Goal: Task Accomplishment & Management: Use online tool/utility

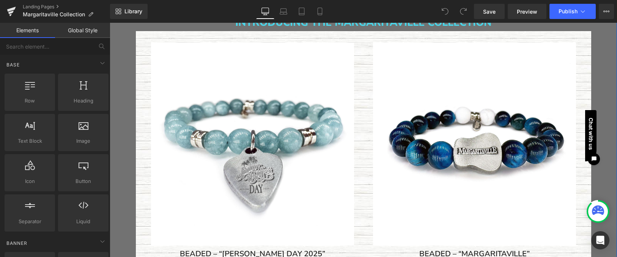
scroll to position [247, 0]
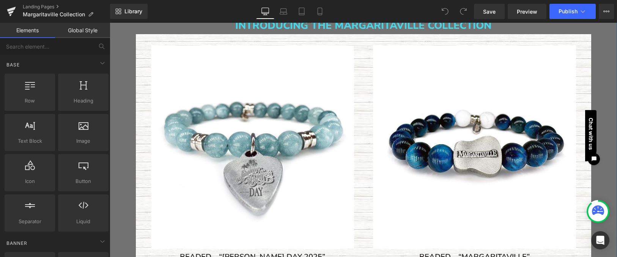
click at [281, 136] on img at bounding box center [252, 147] width 203 height 203
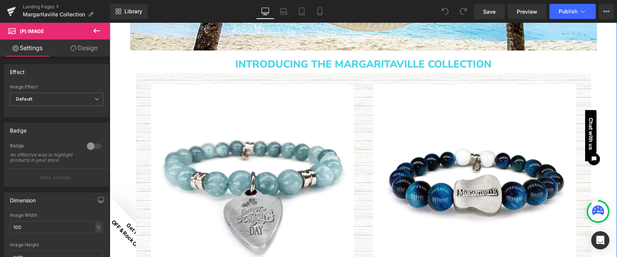
scroll to position [207, 0]
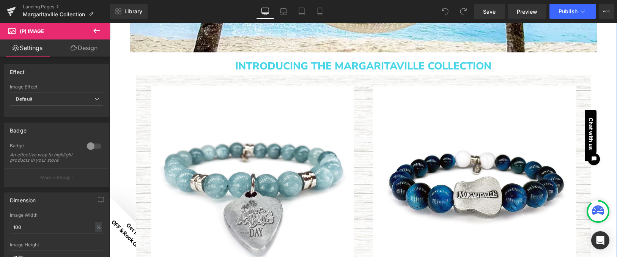
click at [255, 100] on img at bounding box center [252, 187] width 203 height 203
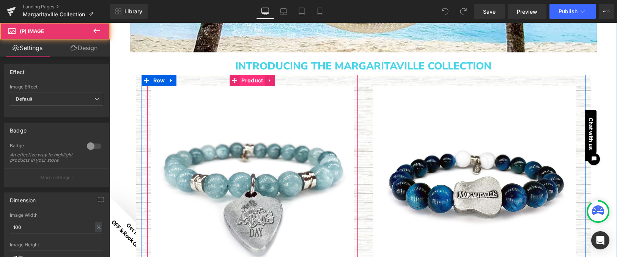
click at [251, 79] on span "Product" at bounding box center [252, 80] width 25 height 11
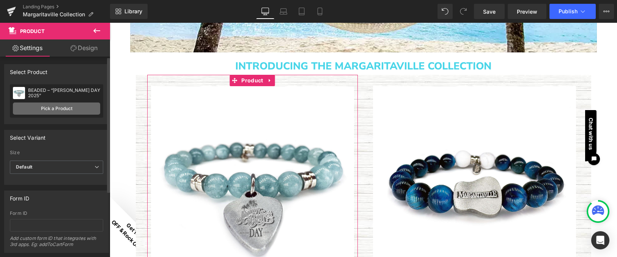
click at [68, 109] on link "Pick a Product" at bounding box center [56, 108] width 87 height 12
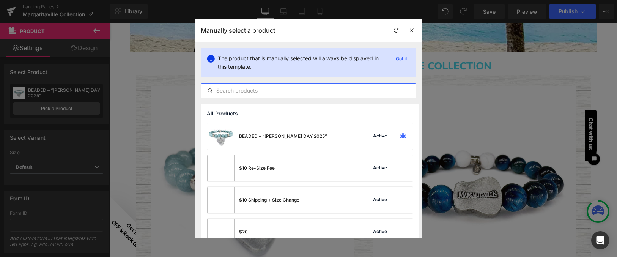
click at [254, 90] on input "text" at bounding box center [308, 90] width 215 height 9
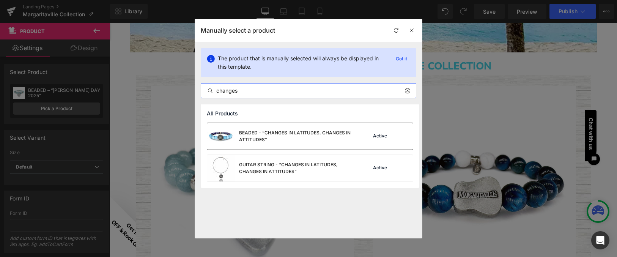
type input "changes"
click at [255, 135] on div "BEADED – “CHANGES IN LATITUDES, CHANGES IN ATTITUDES”" at bounding box center [296, 136] width 114 height 14
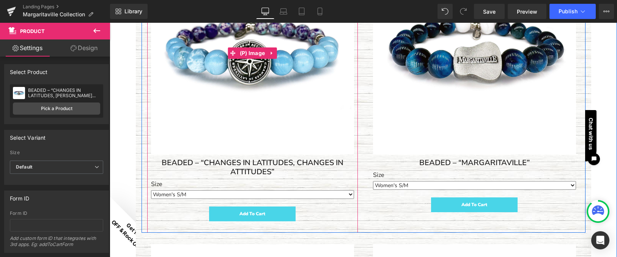
scroll to position [344, 0]
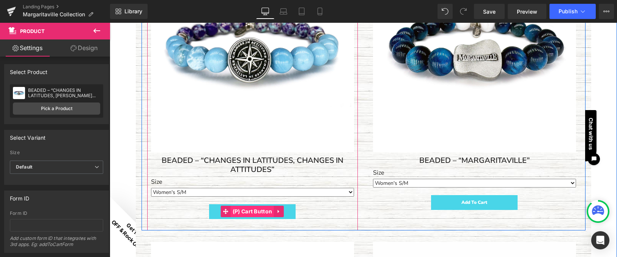
click at [252, 208] on span "(P) Cart Button" at bounding box center [253, 211] width 44 height 11
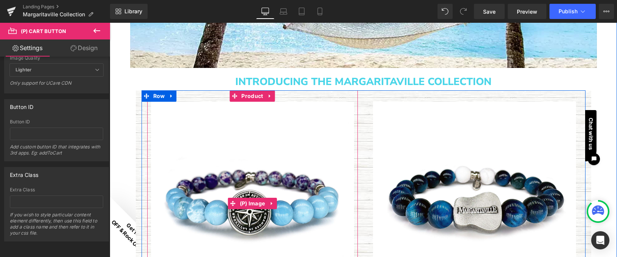
scroll to position [188, 0]
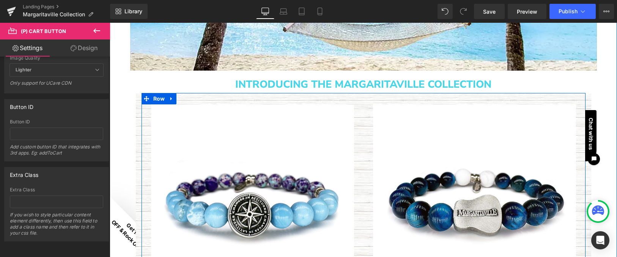
click at [478, 137] on img at bounding box center [474, 205] width 203 height 203
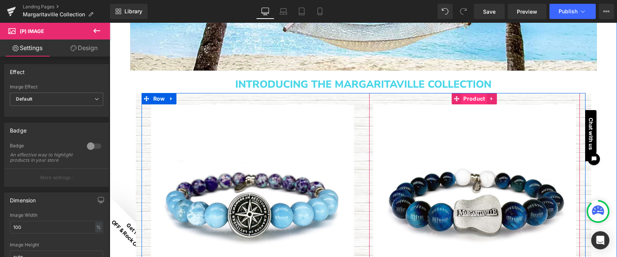
click at [471, 101] on span "Product" at bounding box center [474, 98] width 25 height 11
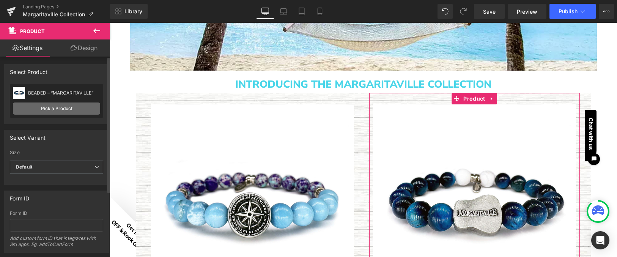
click at [63, 109] on link "Pick a Product" at bounding box center [56, 108] width 87 height 12
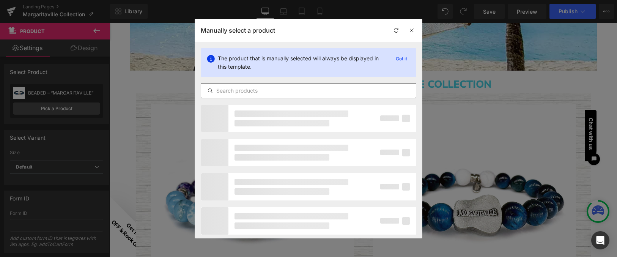
click at [255, 91] on input "text" at bounding box center [308, 90] width 215 height 9
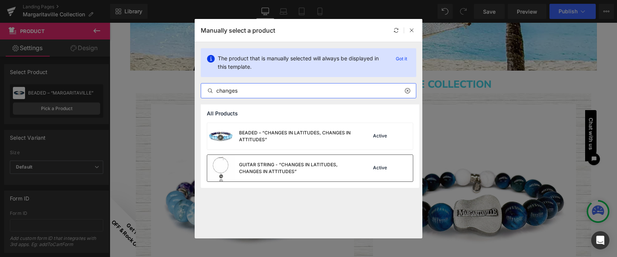
type input "changes"
click at [263, 166] on div "GUITAR STRING - “CHANGES IN LATITUDES, CHANGES IN ATTITUDES”" at bounding box center [296, 168] width 114 height 14
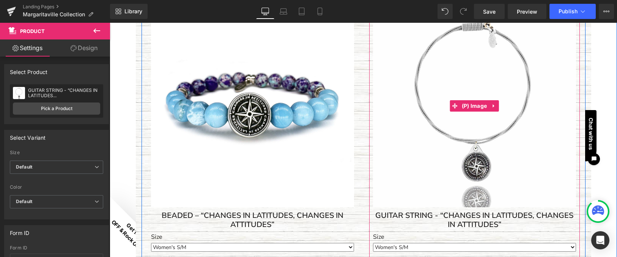
scroll to position [293, 0]
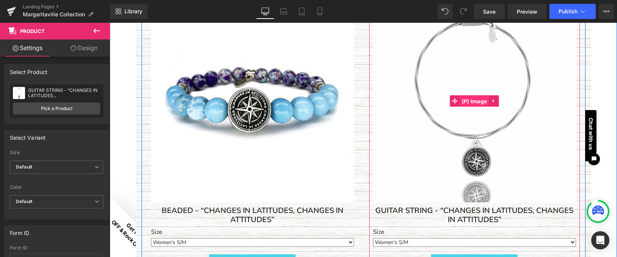
click at [474, 100] on span "(P) Image" at bounding box center [474, 101] width 29 height 11
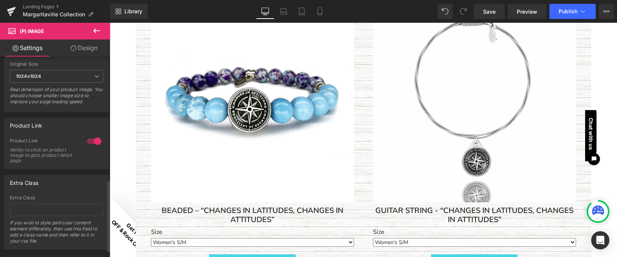
scroll to position [361, 0]
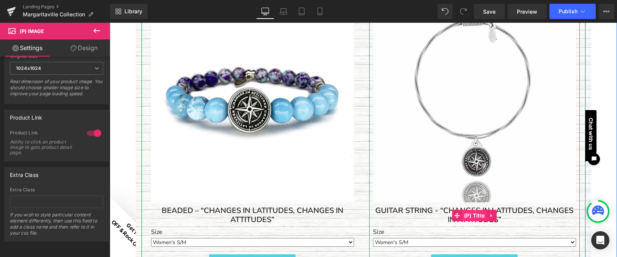
click at [472, 214] on span "(P) Title" at bounding box center [474, 215] width 25 height 11
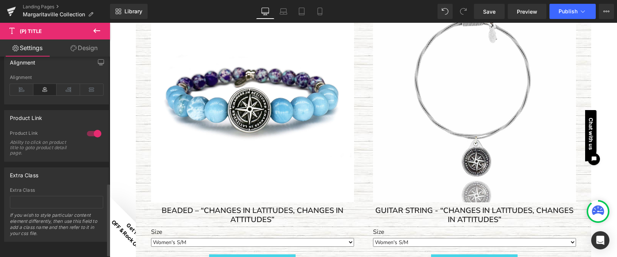
scroll to position [353, 0]
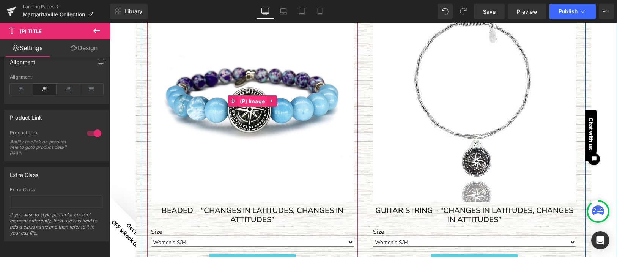
click at [255, 100] on span "(P) Image" at bounding box center [252, 101] width 29 height 11
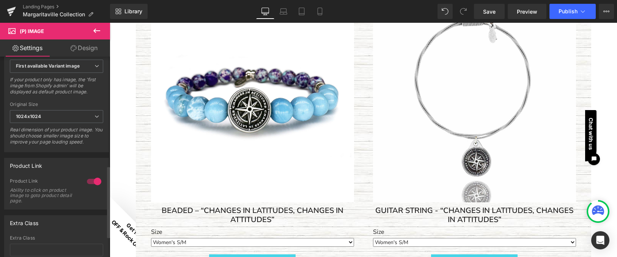
scroll to position [307, 0]
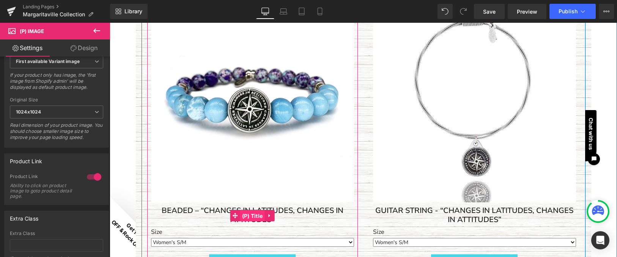
click at [248, 212] on span "(P) Title" at bounding box center [252, 215] width 25 height 11
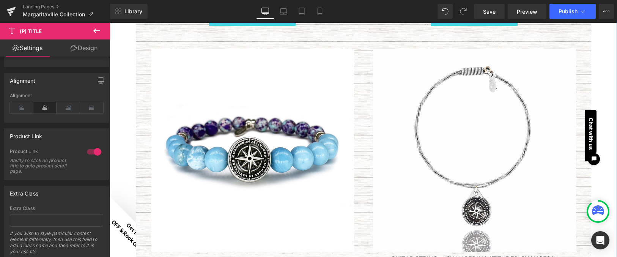
scroll to position [830, 0]
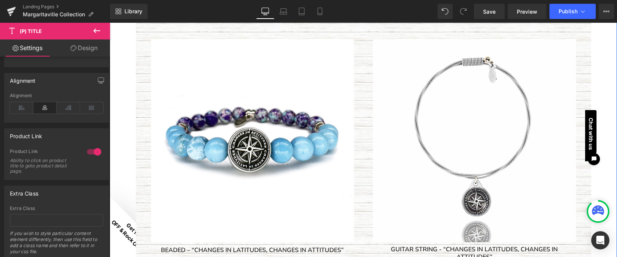
click at [249, 128] on img at bounding box center [252, 140] width 203 height 203
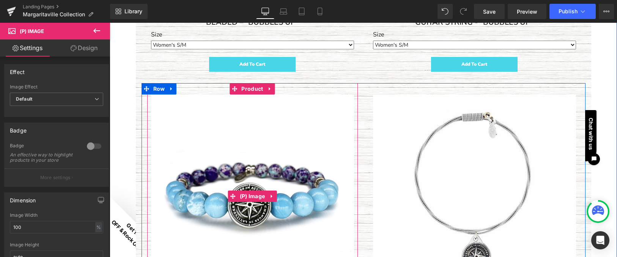
scroll to position [775, 0]
click at [248, 87] on span "Product" at bounding box center [252, 88] width 25 height 11
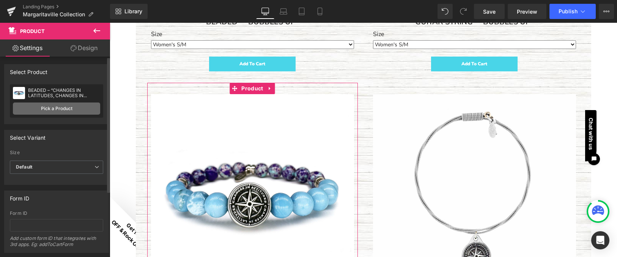
click at [69, 112] on link "Pick a Product" at bounding box center [56, 108] width 87 height 12
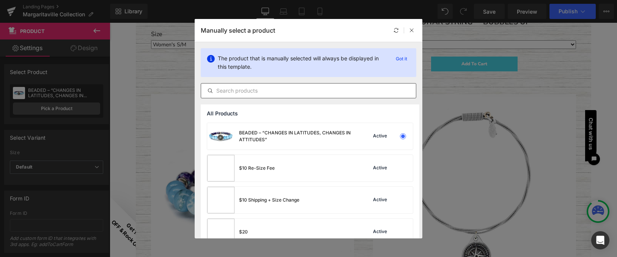
click at [243, 90] on input "text" at bounding box center [308, 90] width 215 height 9
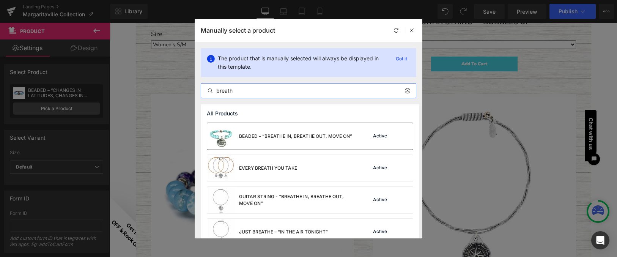
type input "breath"
click at [271, 135] on div "BEADED – “BREATHE IN, BREATHE OUT, MOVE ON”" at bounding box center [295, 136] width 113 height 7
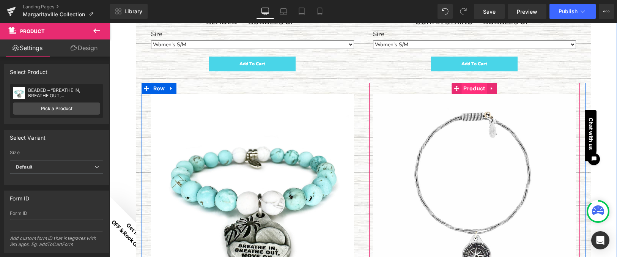
click at [471, 89] on span "Product" at bounding box center [474, 88] width 25 height 11
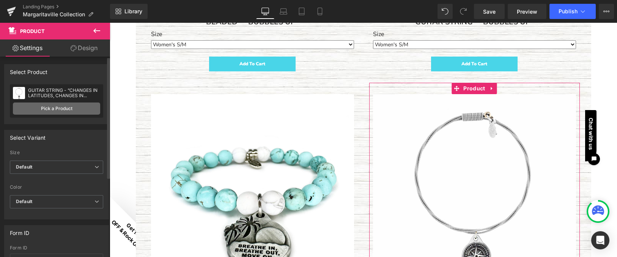
click at [67, 109] on link "Pick a Product" at bounding box center [56, 108] width 87 height 12
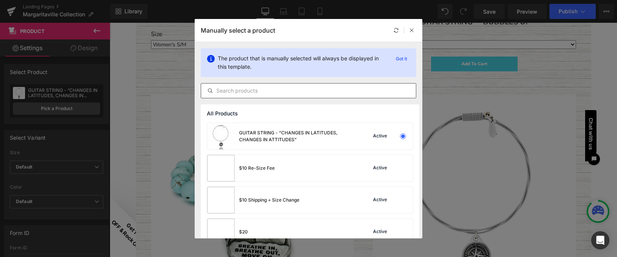
scroll to position [0, 0]
click at [261, 93] on input "text" at bounding box center [308, 90] width 215 height 9
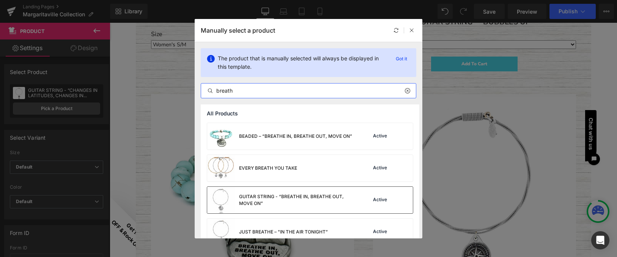
type input "breath"
click at [273, 199] on div "GUITAR STRING - “BREATHE IN, BREATHE OUT, MOVE ON”" at bounding box center [296, 200] width 114 height 14
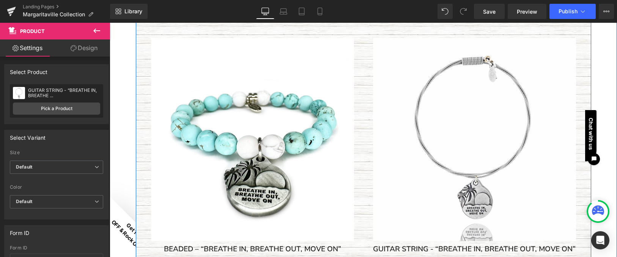
scroll to position [1682, 0]
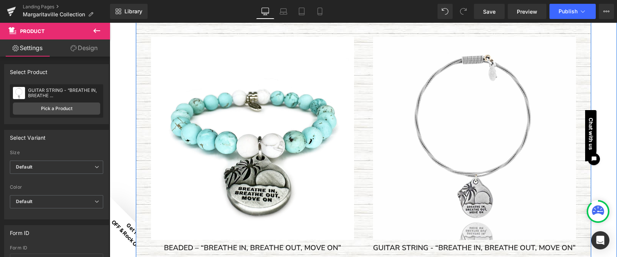
click at [233, 57] on img at bounding box center [252, 138] width 203 height 203
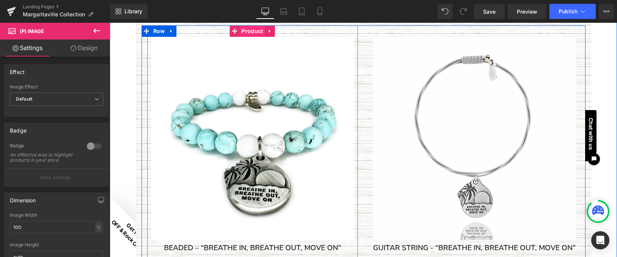
click at [250, 33] on span "Product" at bounding box center [252, 30] width 25 height 11
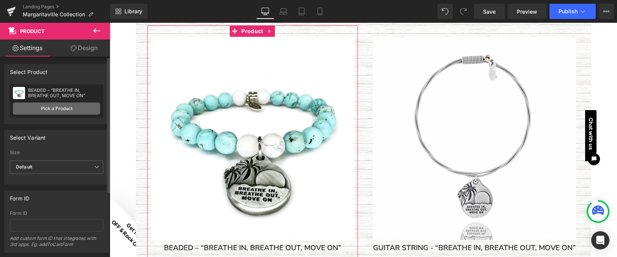
click at [58, 107] on link "Pick a Product" at bounding box center [56, 108] width 87 height 12
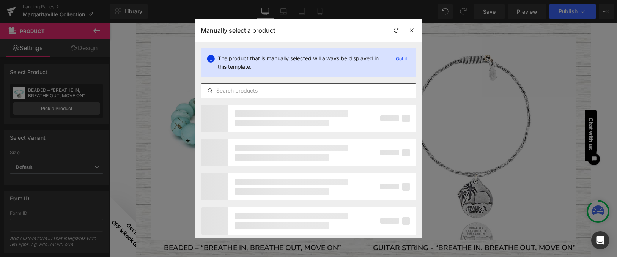
click at [236, 91] on input "text" at bounding box center [308, 90] width 215 height 9
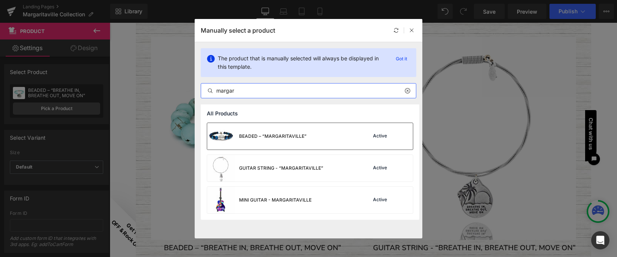
type input "margar"
click at [266, 136] on div "BEADED – “MARGARITAVILLE”" at bounding box center [273, 136] width 68 height 7
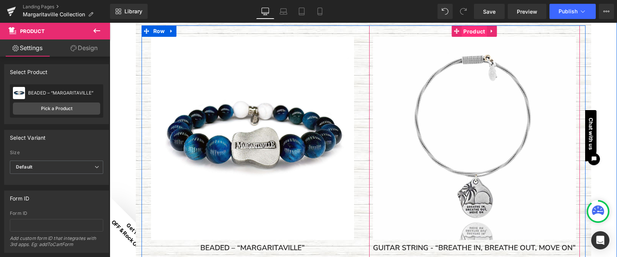
click at [474, 32] on span "Product" at bounding box center [474, 31] width 25 height 11
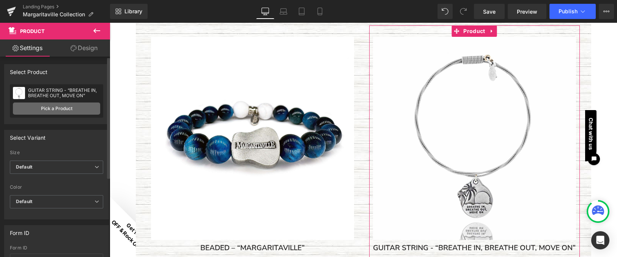
click at [68, 107] on link "Pick a Product" at bounding box center [56, 108] width 87 height 12
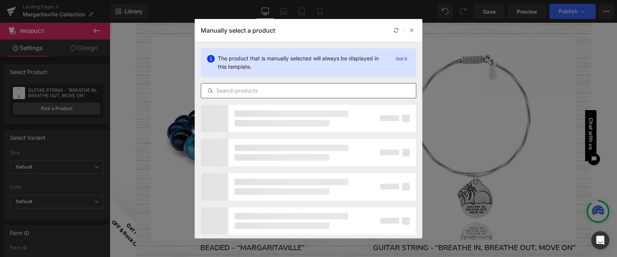
click at [254, 91] on input "text" at bounding box center [308, 90] width 215 height 9
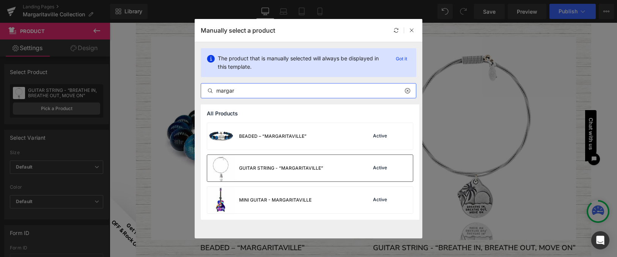
type input "margar"
click at [267, 169] on div "GUITAR STRING - “MARGARITAVILLE”" at bounding box center [281, 168] width 84 height 7
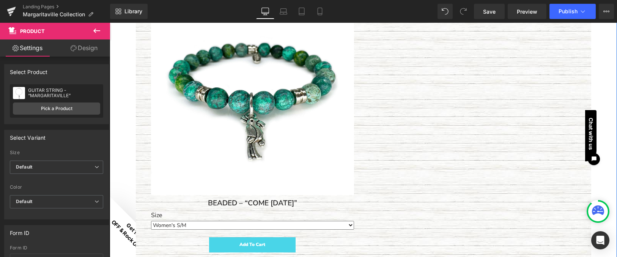
scroll to position [2581, 0]
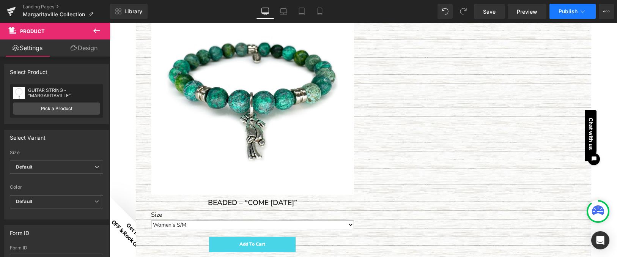
click at [571, 12] on span "Publish" at bounding box center [568, 11] width 19 height 6
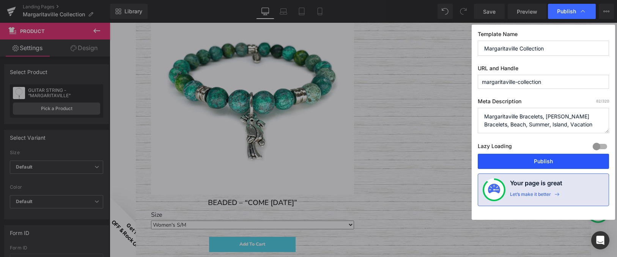
click at [547, 160] on button "Publish" at bounding box center [543, 161] width 131 height 15
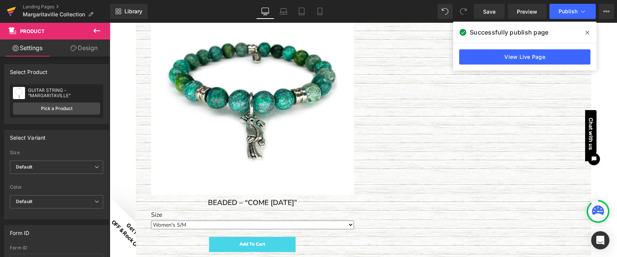
click at [11, 11] on icon at bounding box center [11, 11] width 9 height 19
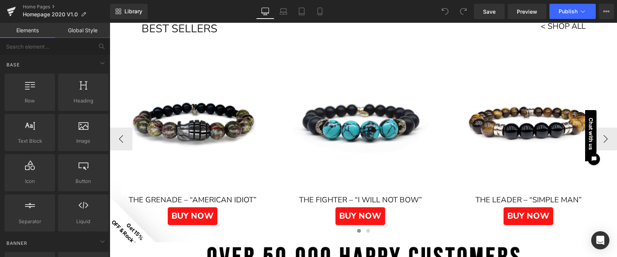
scroll to position [411, 0]
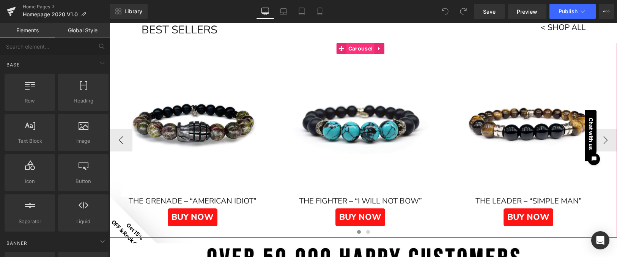
click at [354, 46] on span "Carousel" at bounding box center [361, 48] width 28 height 11
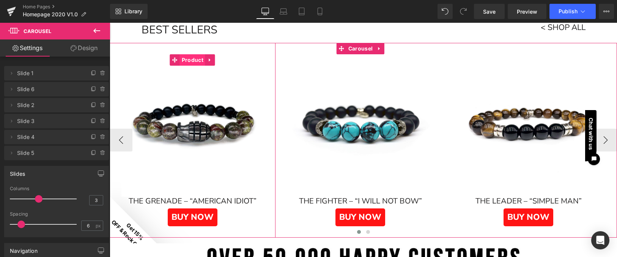
click at [193, 58] on span "Product" at bounding box center [192, 59] width 25 height 11
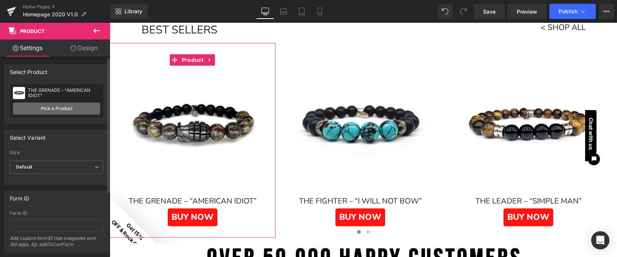
click at [65, 108] on link "Pick a Product" at bounding box center [56, 108] width 87 height 12
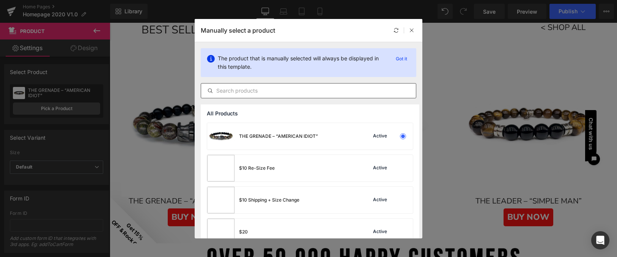
click at [237, 90] on input "text" at bounding box center [308, 90] width 215 height 9
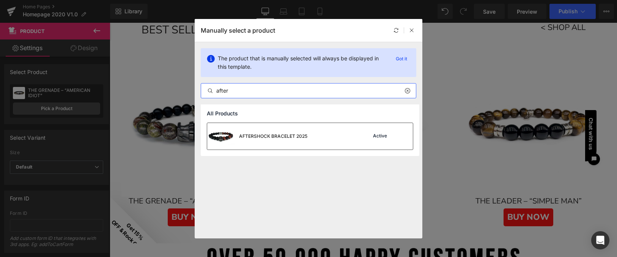
type input "after"
click at [293, 136] on div "AFTERSHOCK BRACELET 2025" at bounding box center [273, 136] width 68 height 7
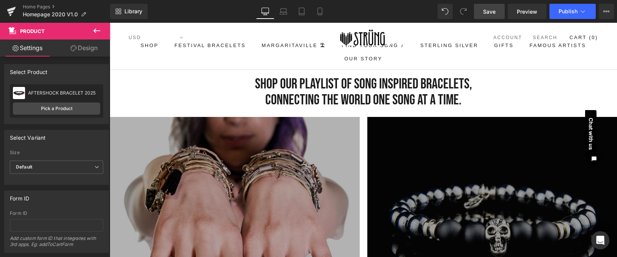
click at [486, 9] on span "Save" at bounding box center [489, 12] width 13 height 8
